Goal: Book appointment/travel/reservation

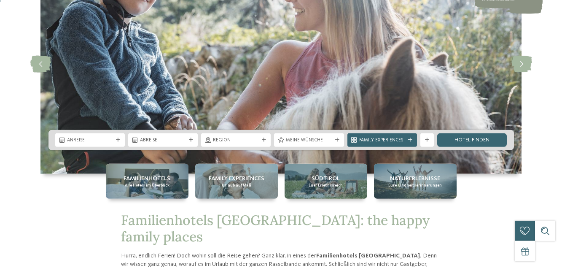
scroll to position [94, 0]
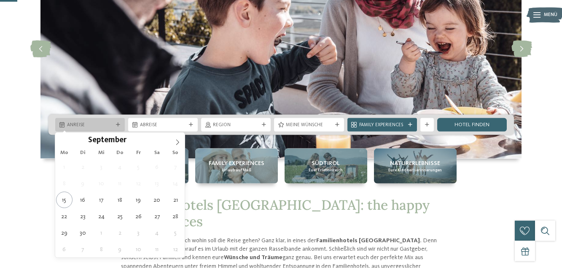
click at [100, 125] on span "Anreise" at bounding box center [90, 125] width 46 height 7
click at [177, 142] on icon at bounding box center [178, 142] width 6 height 6
type div "11.10.2025"
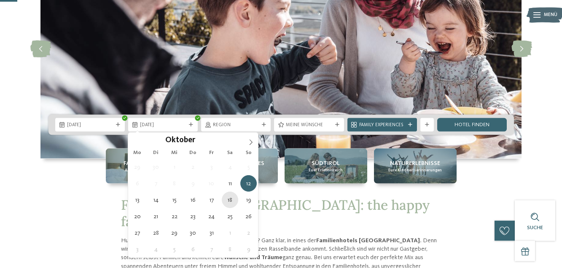
type div "18.10.2025"
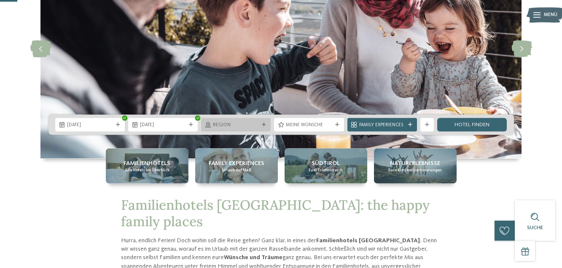
click at [247, 127] on span "Region" at bounding box center [236, 125] width 46 height 7
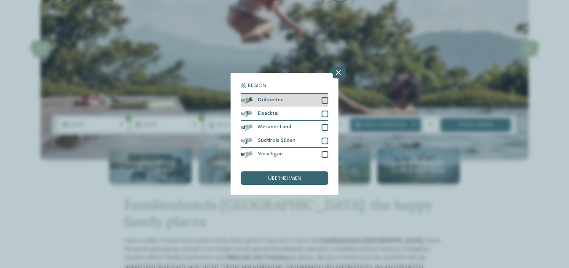
click at [323, 98] on div at bounding box center [325, 100] width 7 height 7
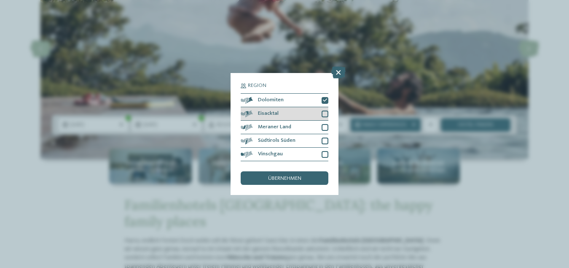
click at [325, 112] on div at bounding box center [325, 113] width 7 height 7
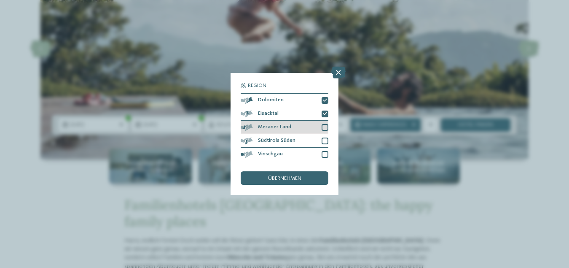
click at [325, 125] on div at bounding box center [325, 127] width 7 height 7
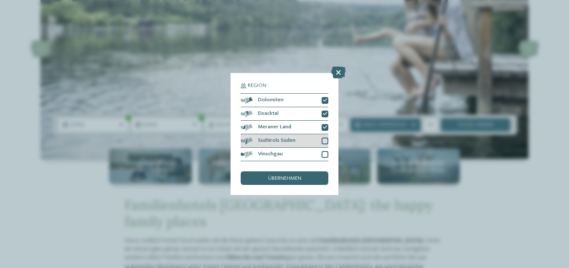
click at [325, 140] on div at bounding box center [325, 140] width 7 height 7
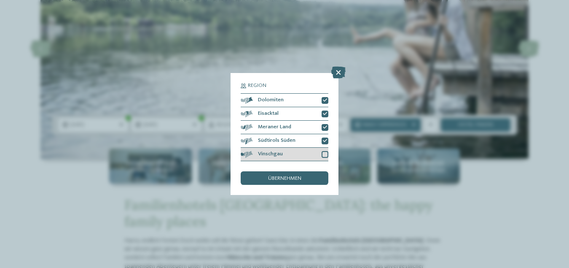
click at [326, 154] on div at bounding box center [325, 154] width 7 height 7
click at [286, 176] on span "übernehmen" at bounding box center [284, 178] width 33 height 5
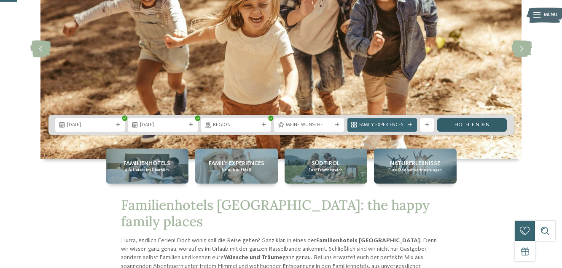
click at [471, 124] on link "Hotel finden" at bounding box center [472, 124] width 70 height 13
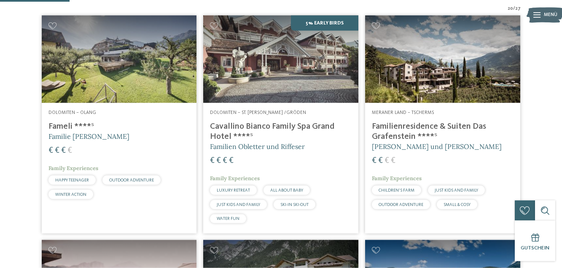
scroll to position [223, 0]
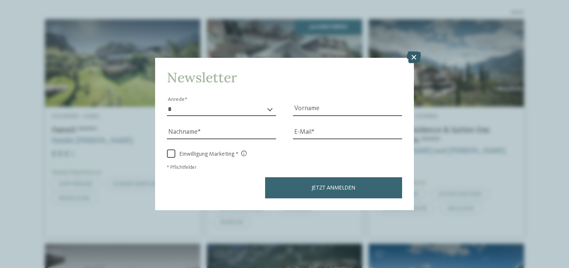
click at [413, 57] on icon at bounding box center [414, 57] width 14 height 12
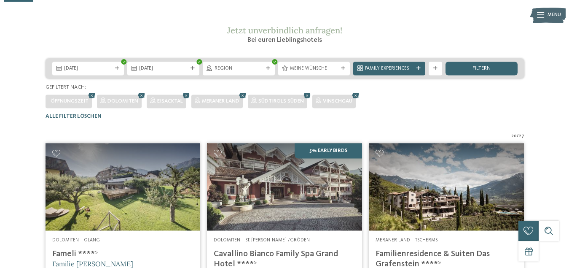
scroll to position [97, 0]
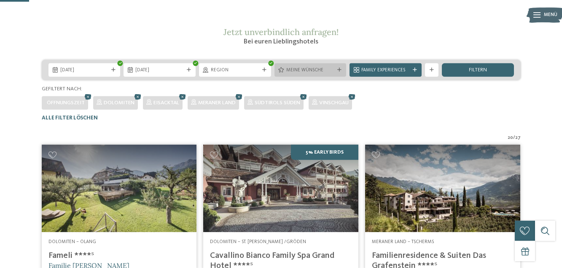
click at [314, 74] on span "Meine Wünsche" at bounding box center [310, 70] width 48 height 7
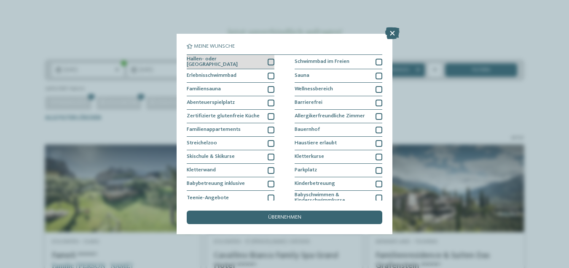
click at [270, 61] on div at bounding box center [271, 62] width 7 height 7
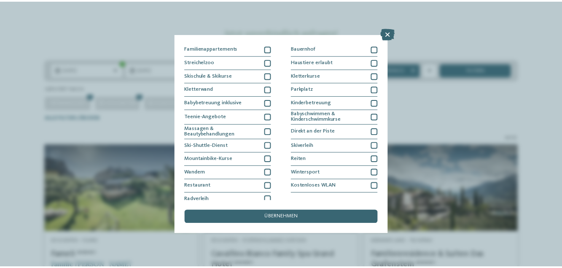
scroll to position [86, 0]
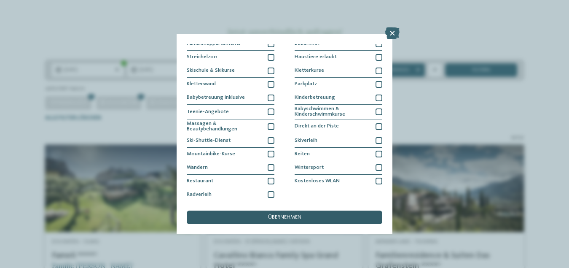
click at [267, 212] on div "übernehmen" at bounding box center [285, 216] width 196 height 13
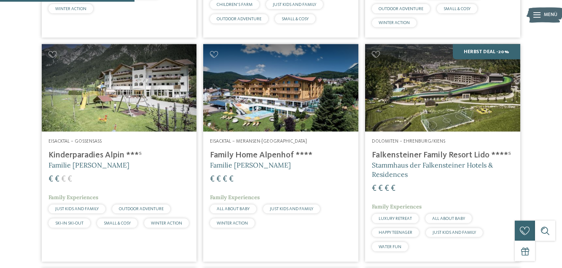
scroll to position [415, 0]
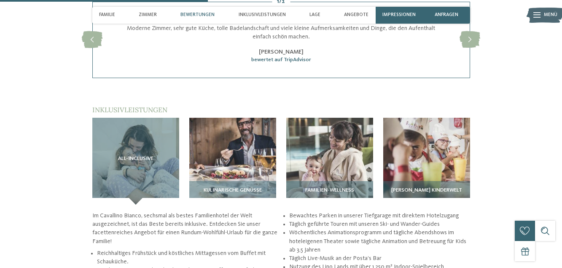
scroll to position [953, 0]
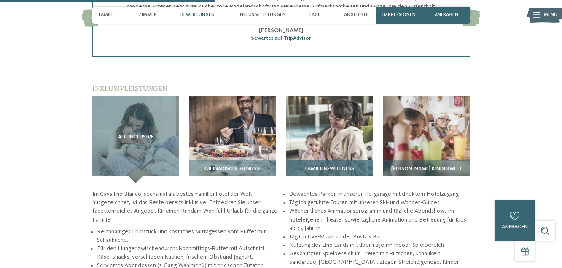
click at [326, 115] on img at bounding box center [329, 139] width 87 height 87
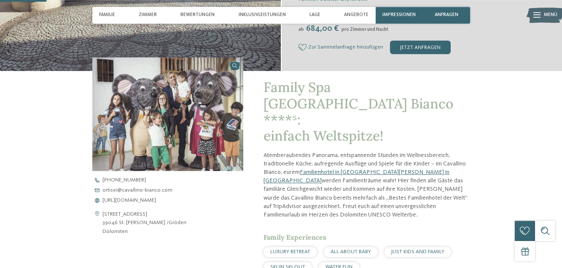
scroll to position [0, 0]
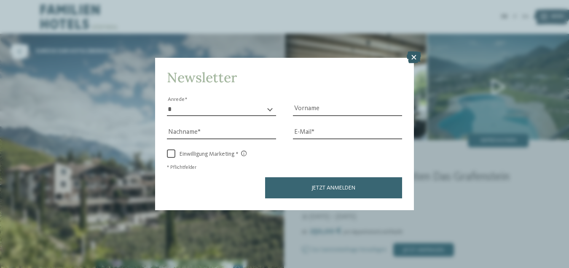
click at [413, 58] on icon at bounding box center [414, 57] width 14 height 12
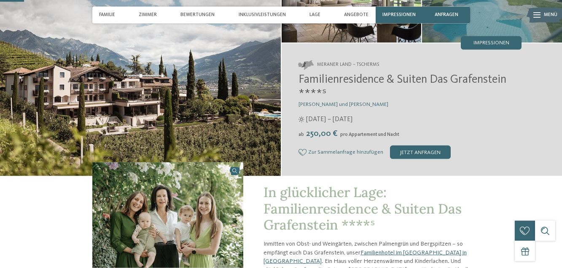
scroll to position [97, 0]
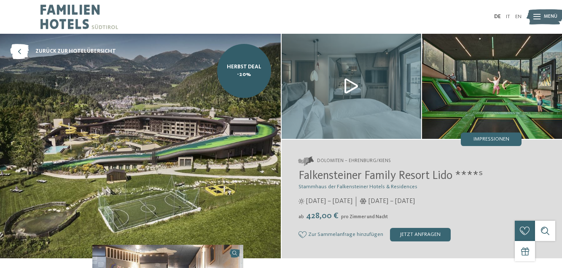
click at [228, 144] on img at bounding box center [140, 146] width 281 height 224
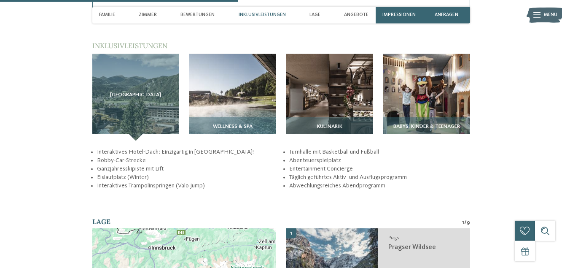
scroll to position [1032, 0]
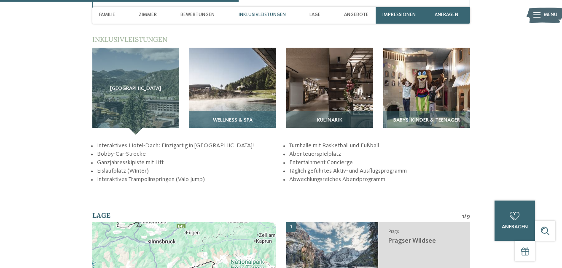
click at [236, 98] on img at bounding box center [232, 91] width 87 height 87
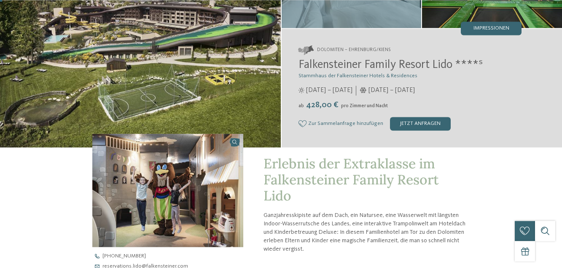
scroll to position [0, 0]
